Goal: Information Seeking & Learning: Learn about a topic

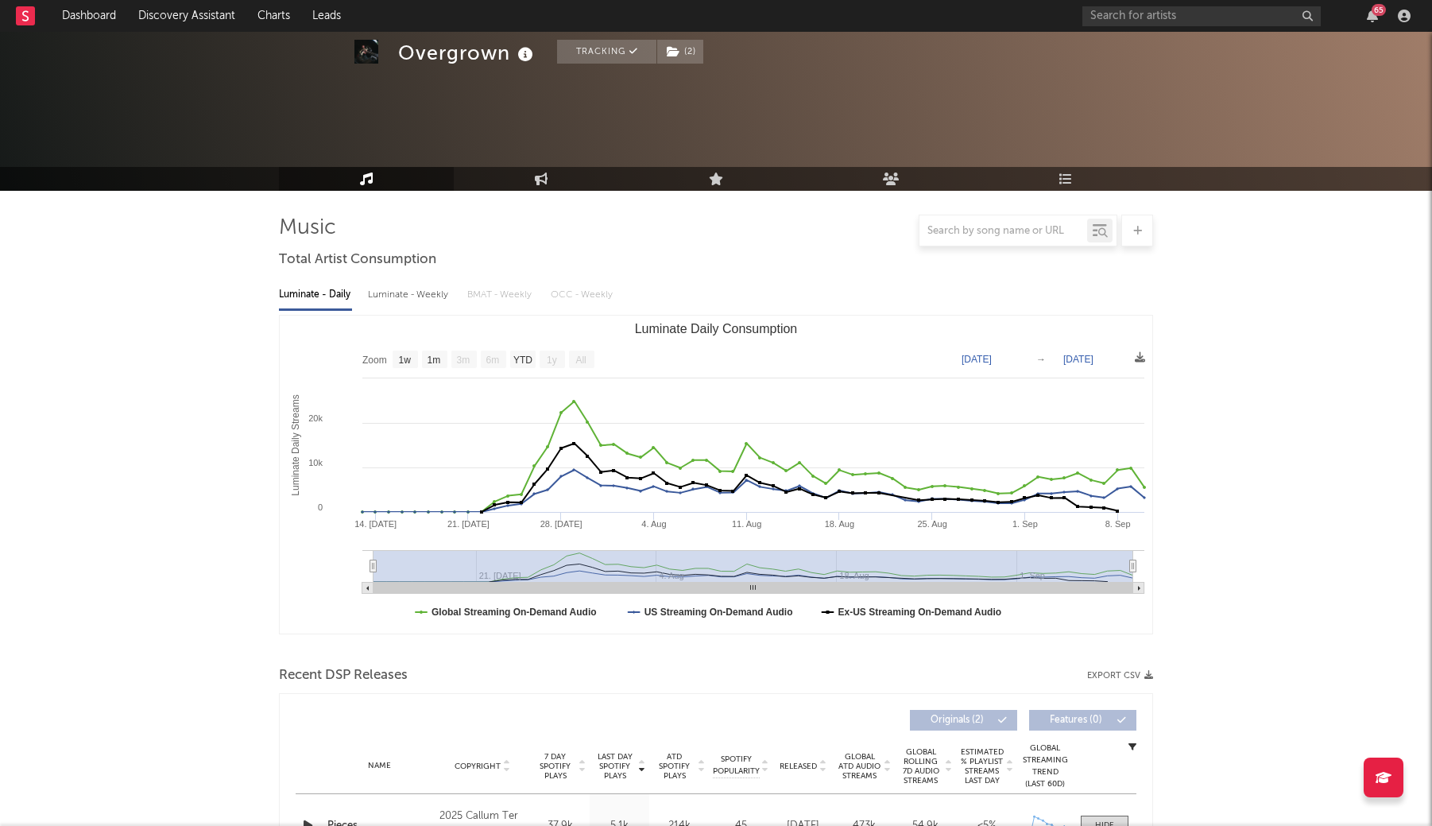
select select "1w"
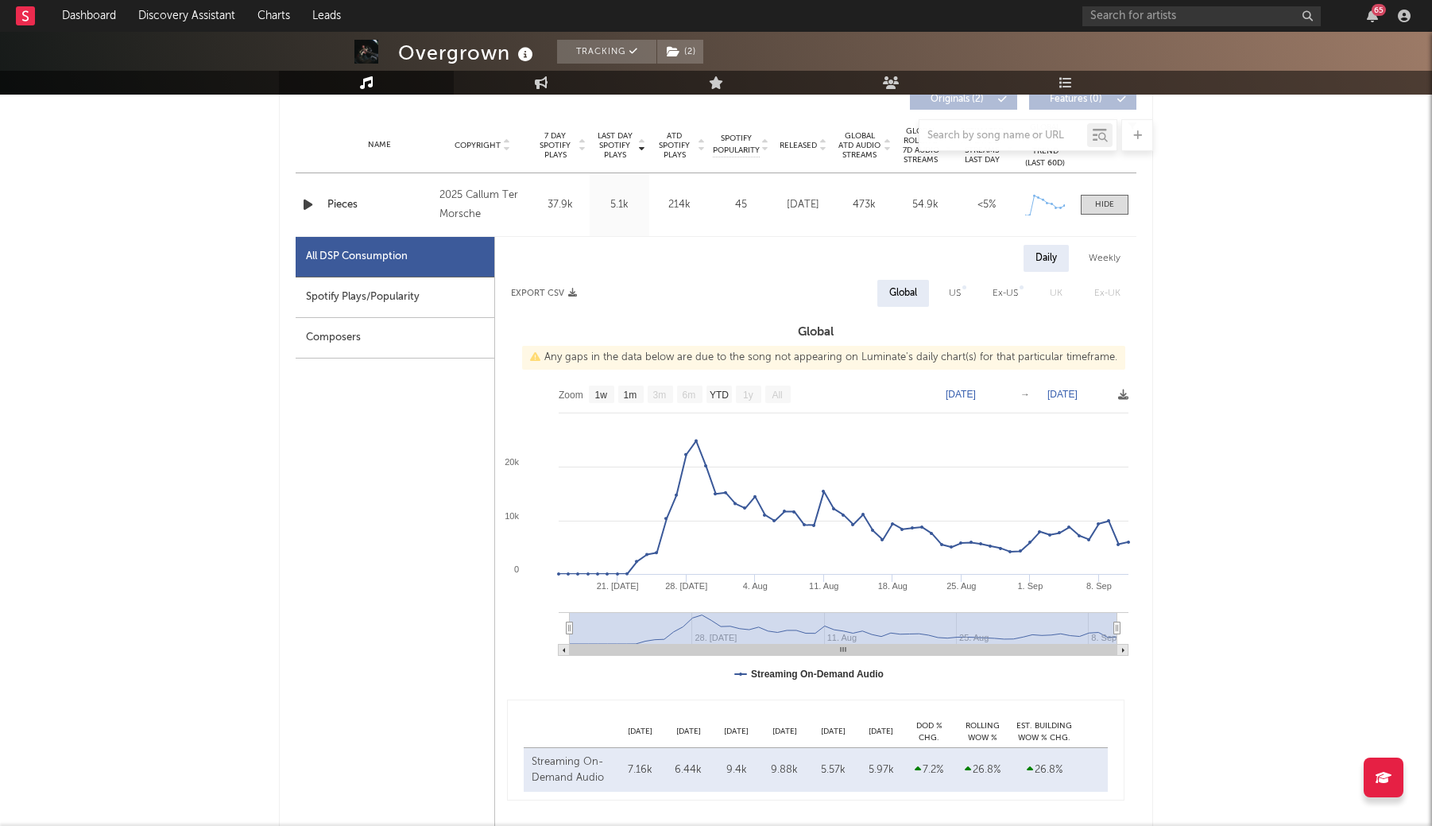
scroll to position [657, 0]
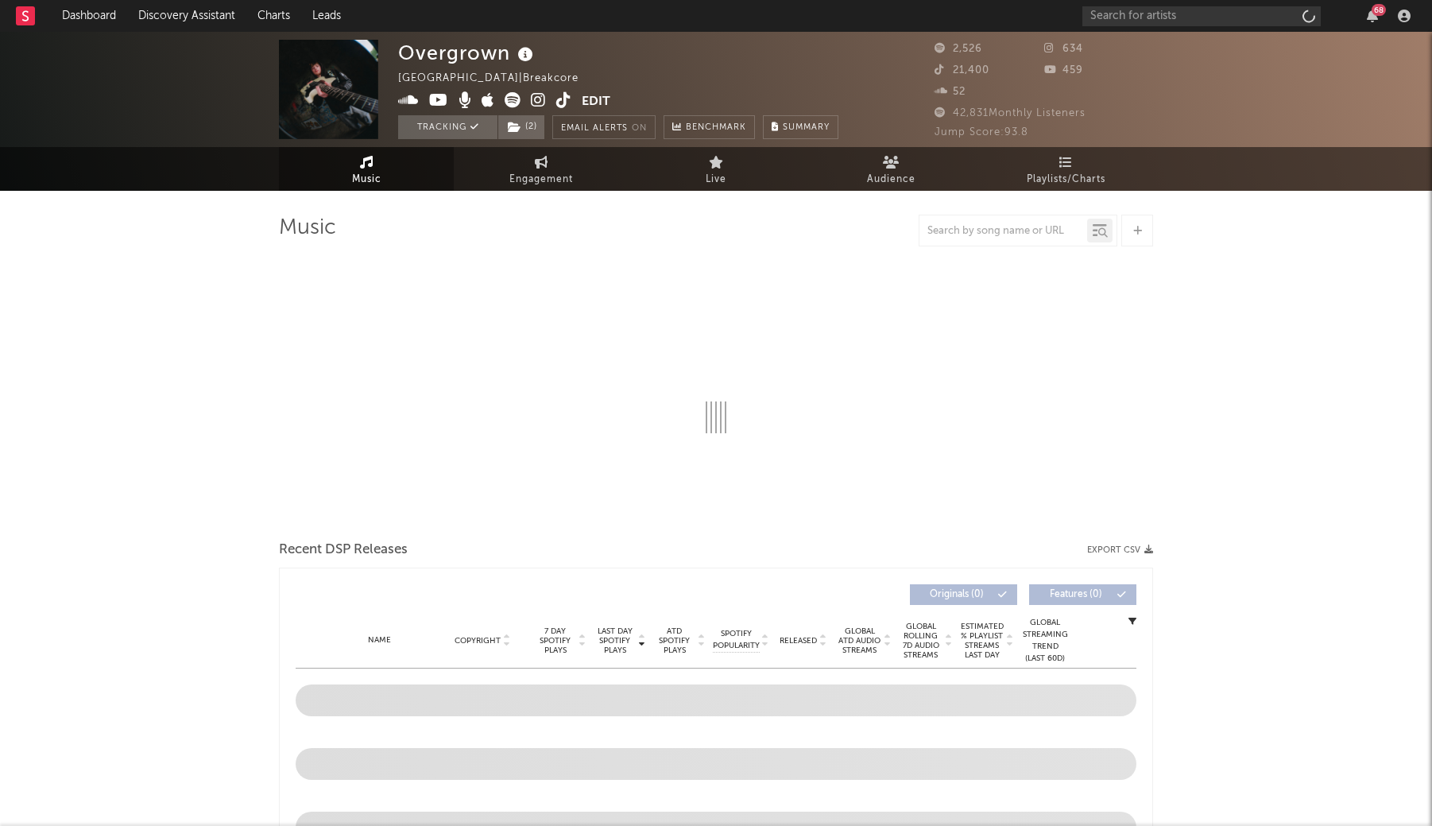
select select "1w"
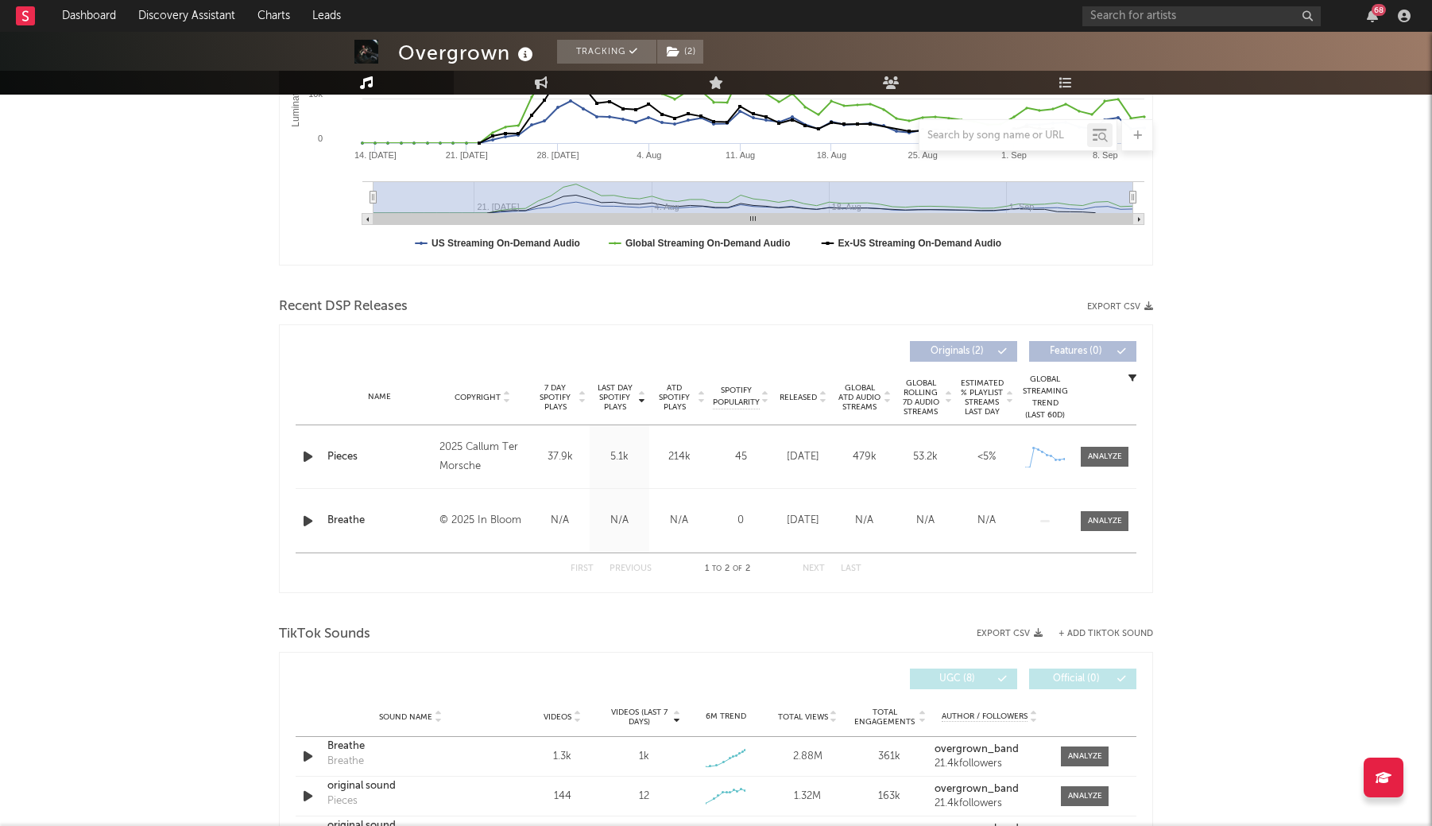
scroll to position [383, 0]
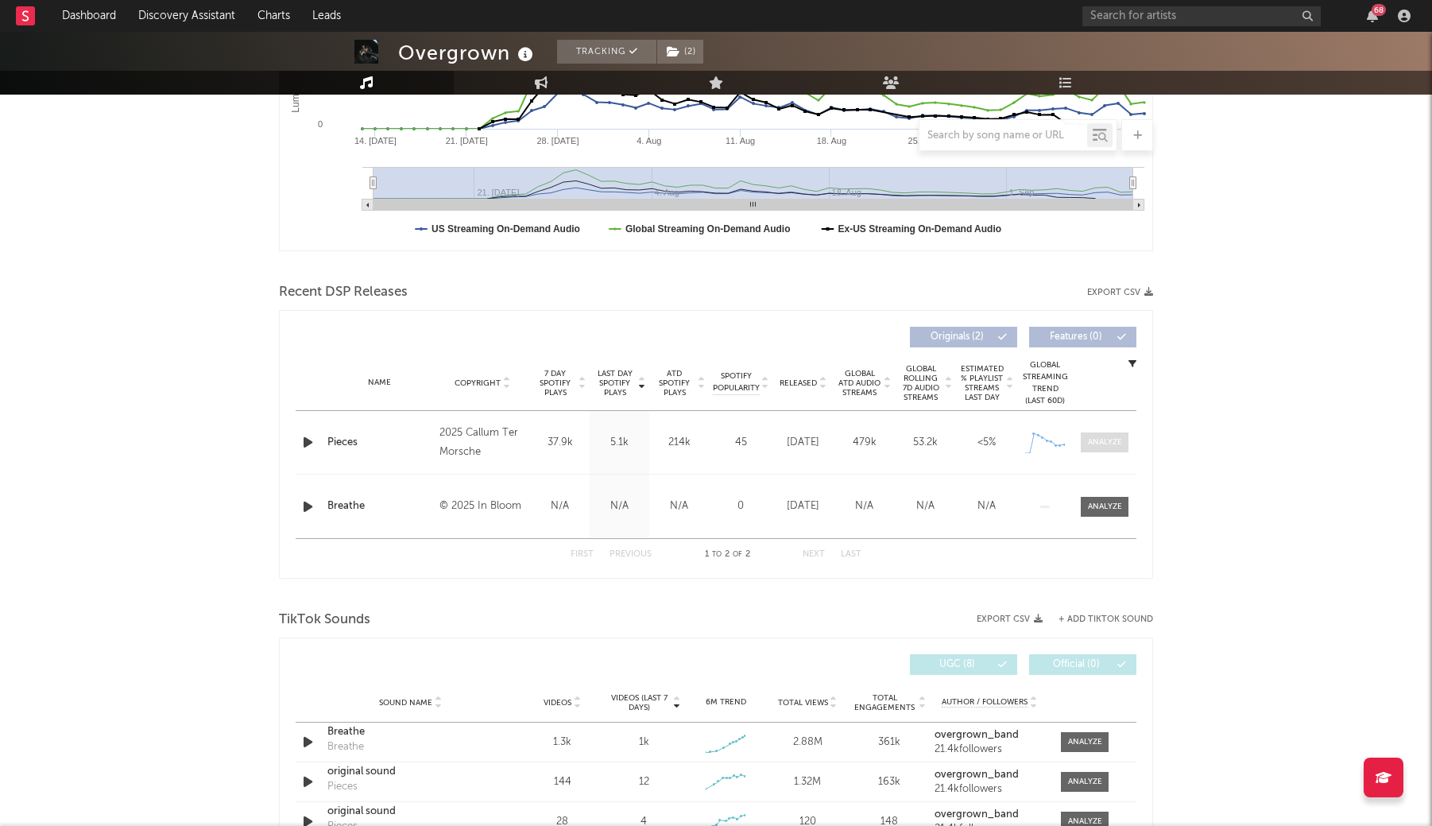
click at [1088, 447] on div at bounding box center [1105, 442] width 34 height 12
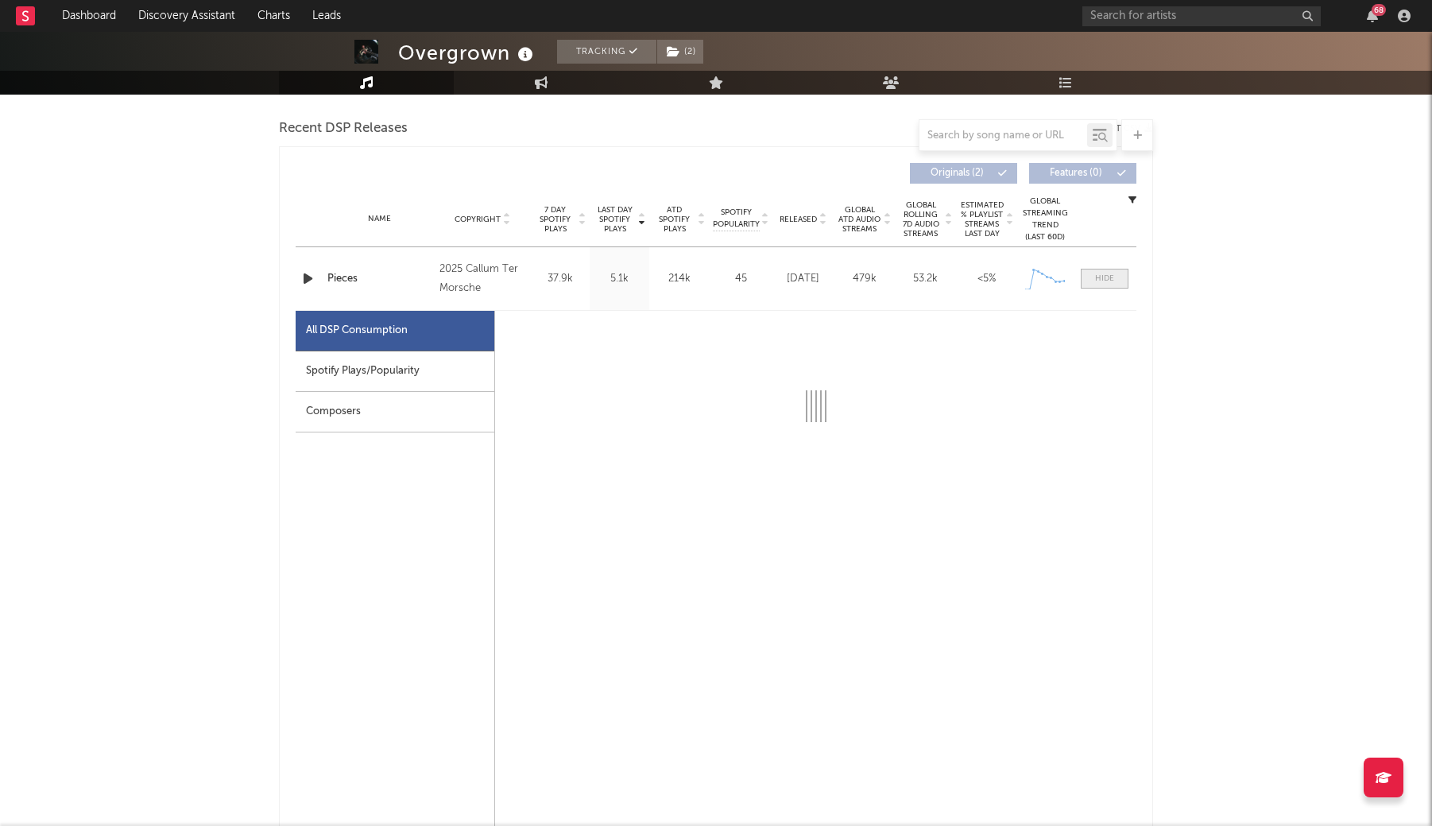
select select "1w"
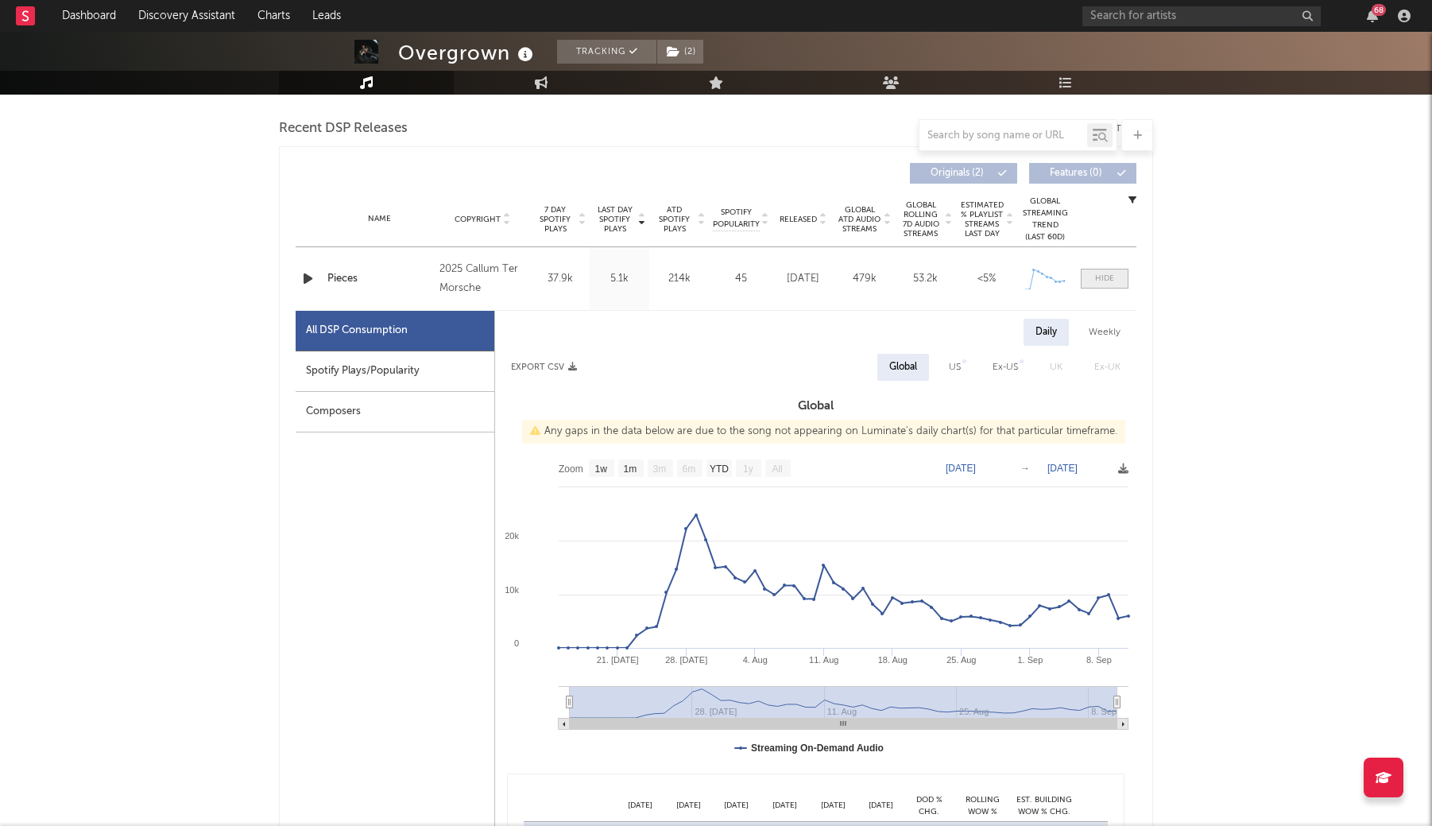
scroll to position [556, 0]
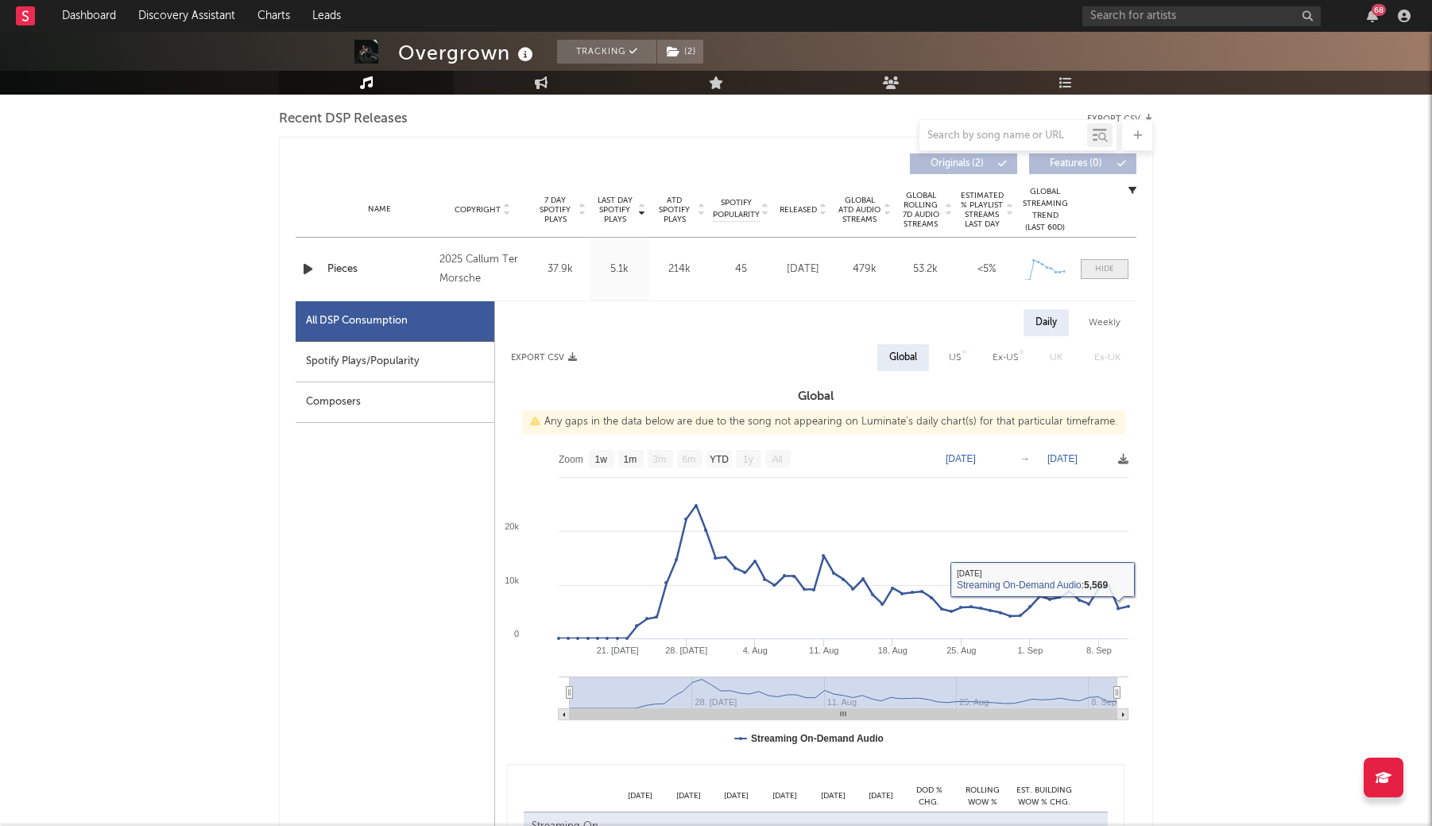
click at [1097, 265] on div at bounding box center [1104, 269] width 19 height 12
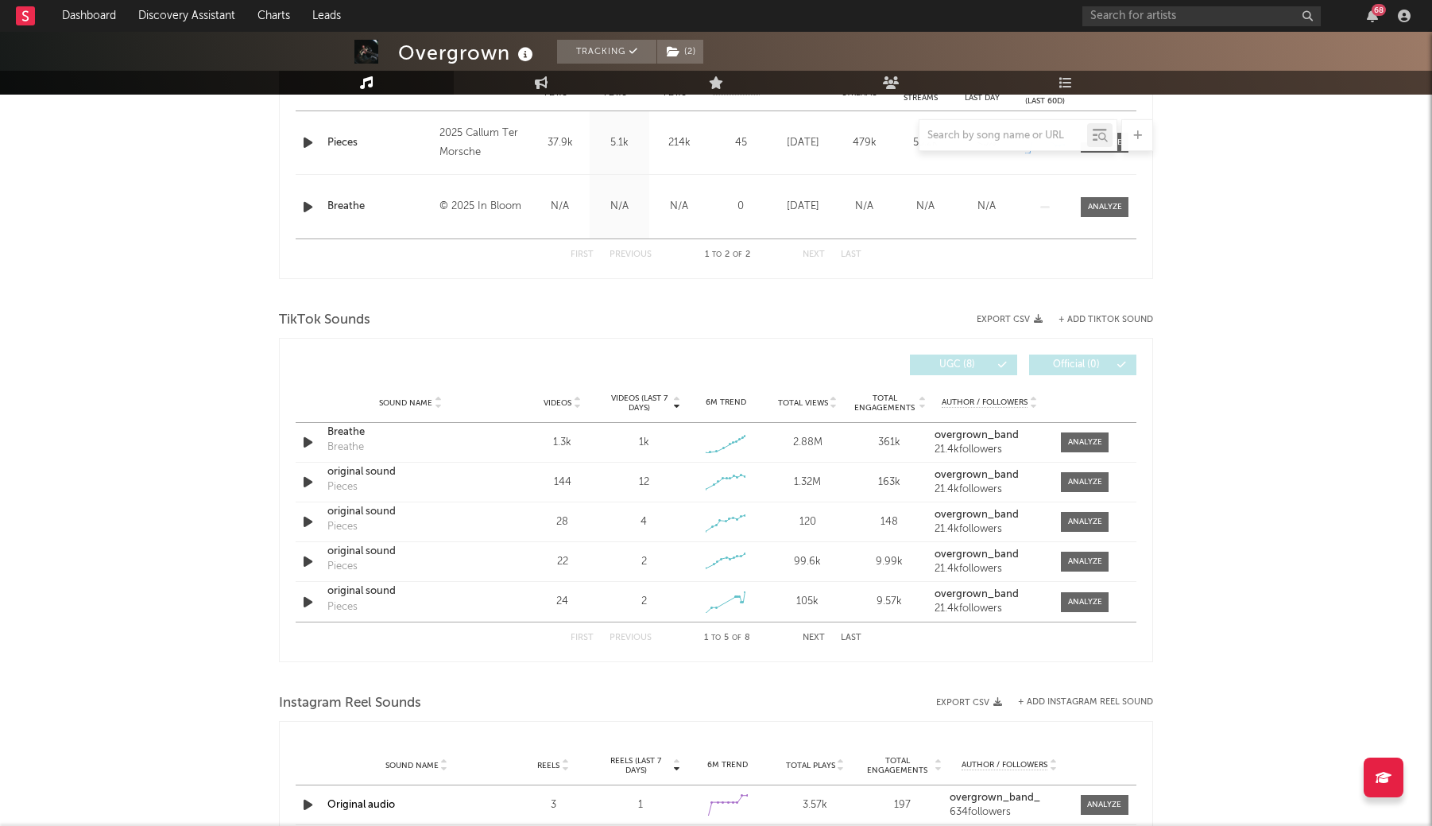
scroll to position [703, 0]
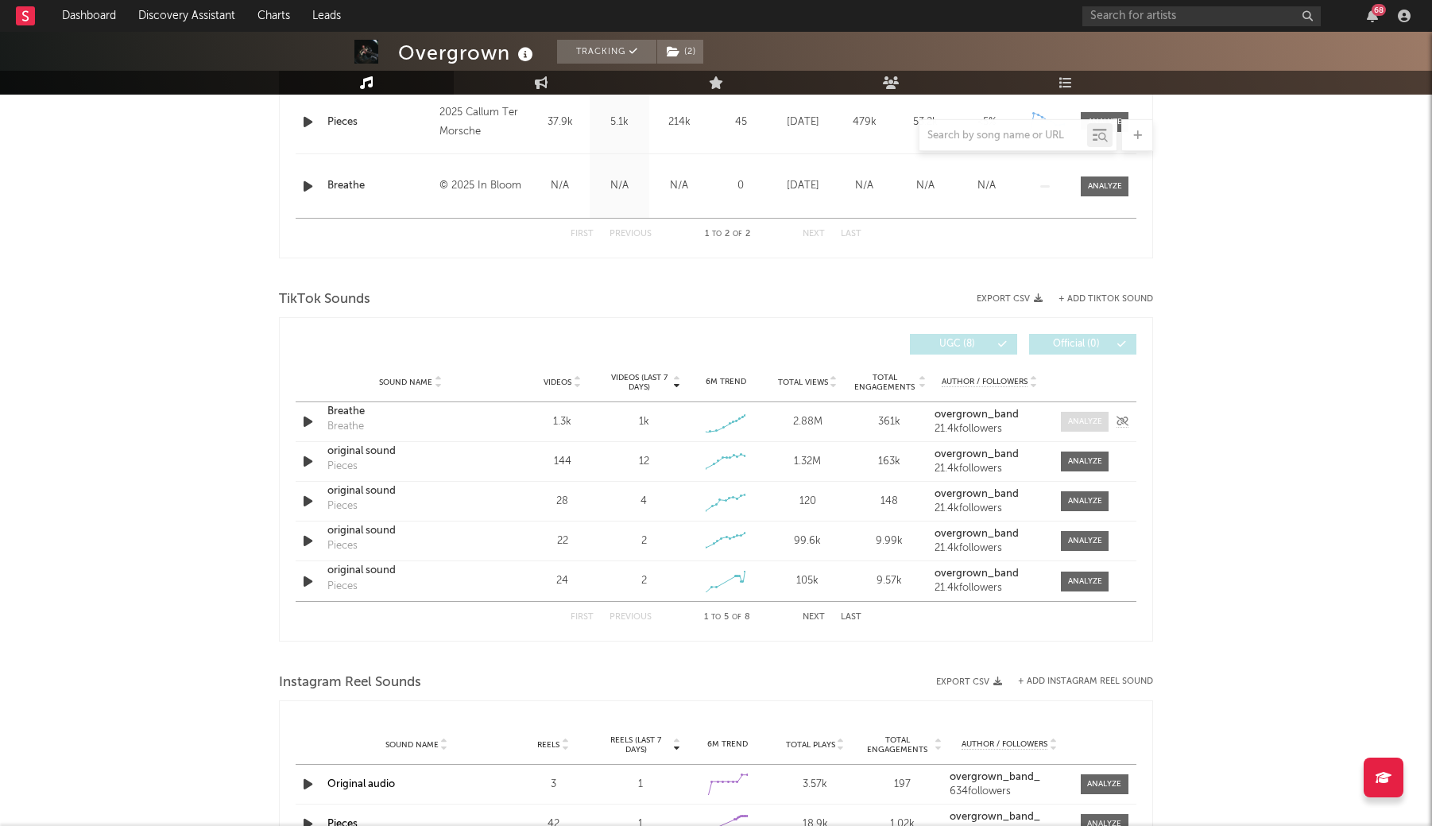
click at [1066, 421] on span at bounding box center [1085, 422] width 48 height 20
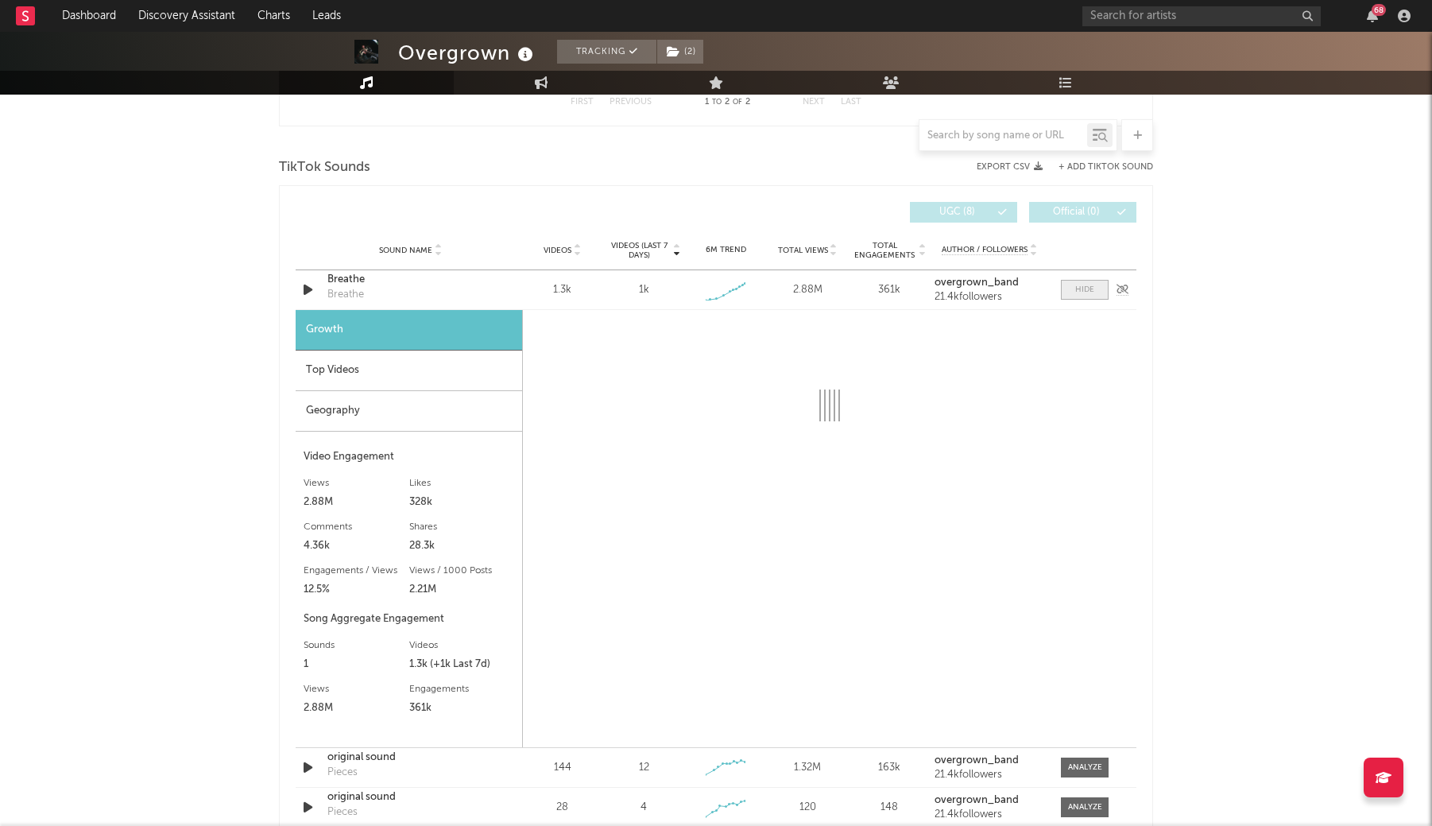
scroll to position [836, 0]
select select "1w"
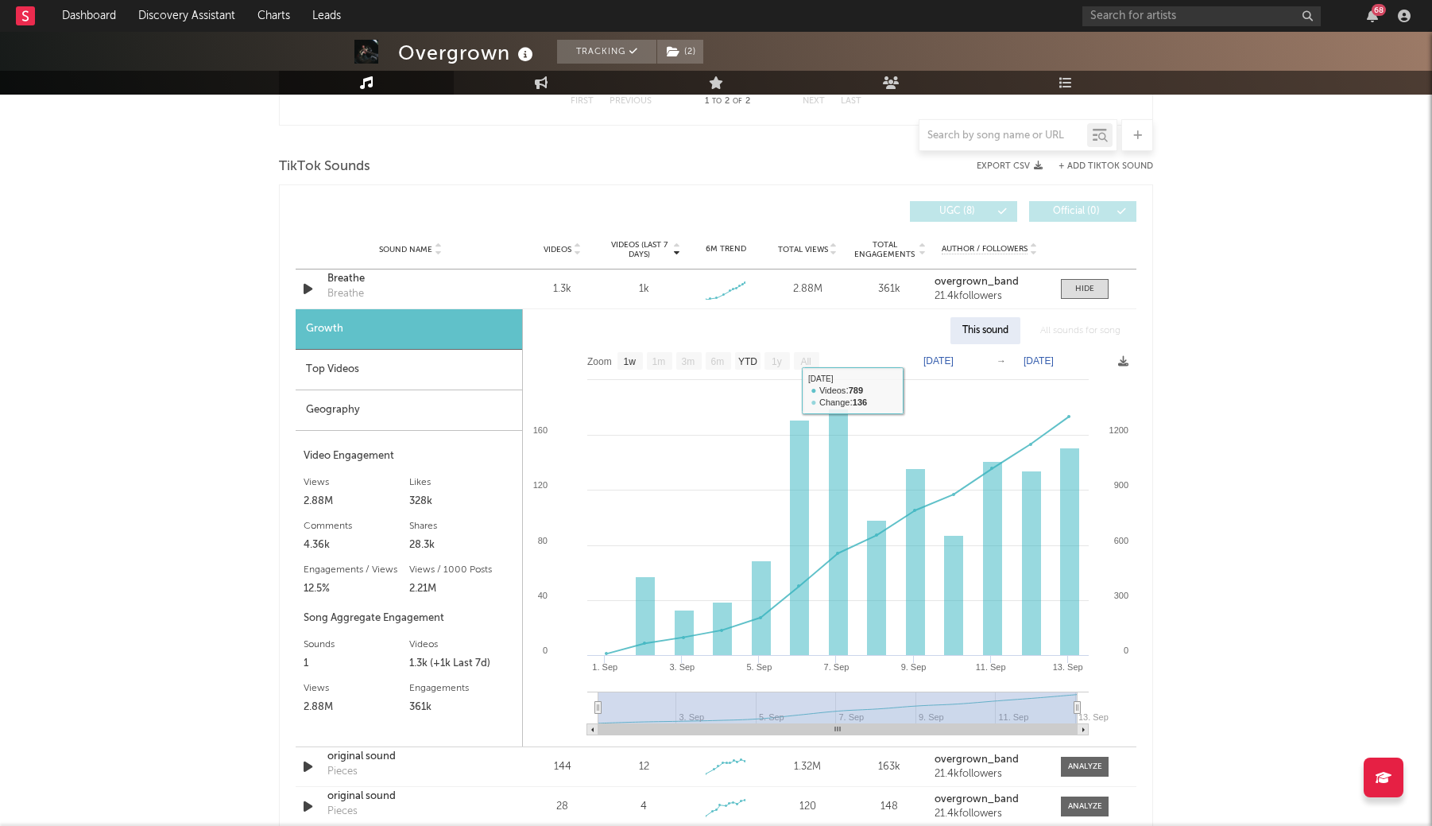
click at [401, 362] on div "Top Videos" at bounding box center [409, 370] width 226 height 41
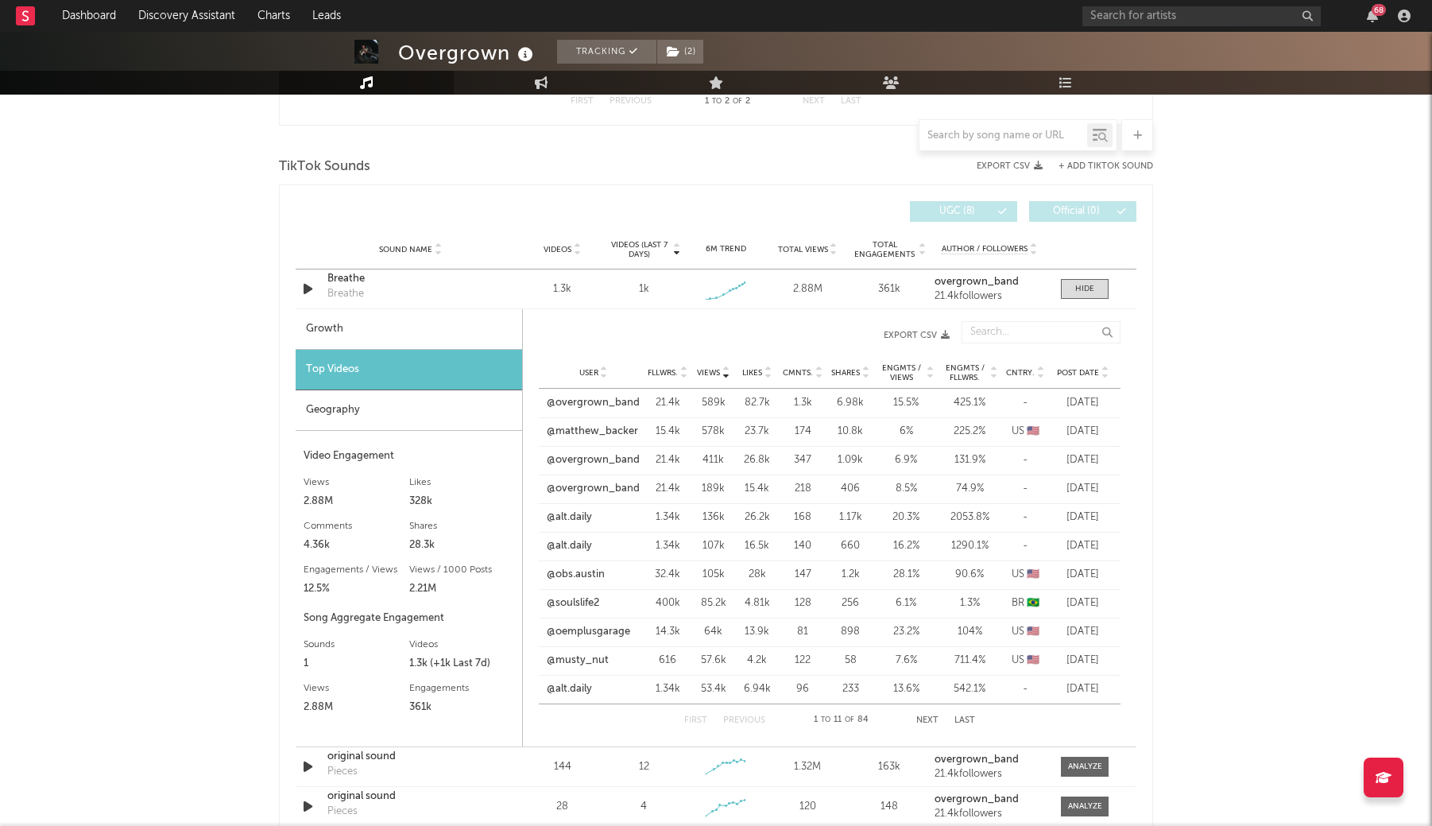
click at [1074, 370] on span "Post Date" at bounding box center [1078, 373] width 42 height 10
click at [590, 628] on link "@musty_nut" at bounding box center [577, 632] width 62 height 16
click at [585, 658] on link "@matthew_backer" at bounding box center [591, 660] width 91 height 16
click at [927, 719] on button "Next" at bounding box center [927, 720] width 22 height 9
click at [585, 401] on link "@evanaustin_" at bounding box center [580, 403] width 68 height 16
